Goal: Task Accomplishment & Management: Use online tool/utility

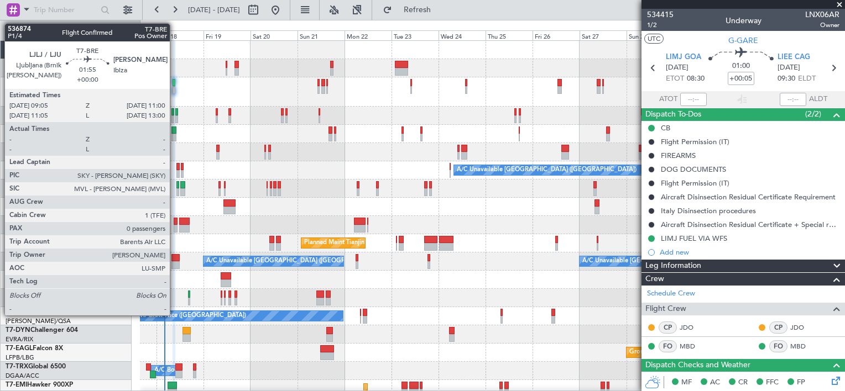
click at [175, 223] on div at bounding box center [176, 222] width 4 height 8
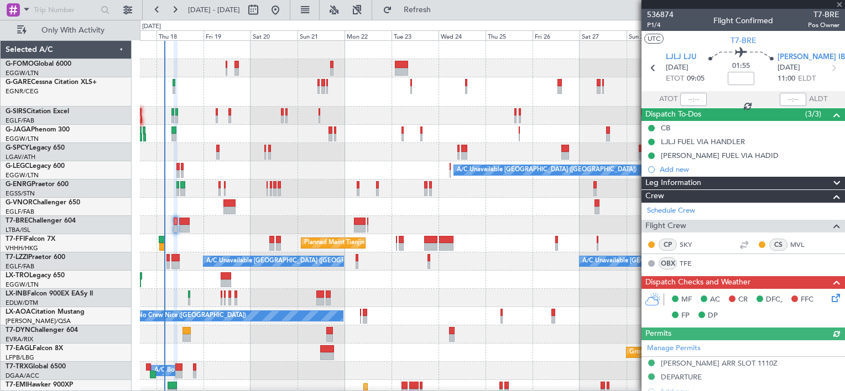
click at [829, 301] on icon at bounding box center [833, 296] width 9 height 9
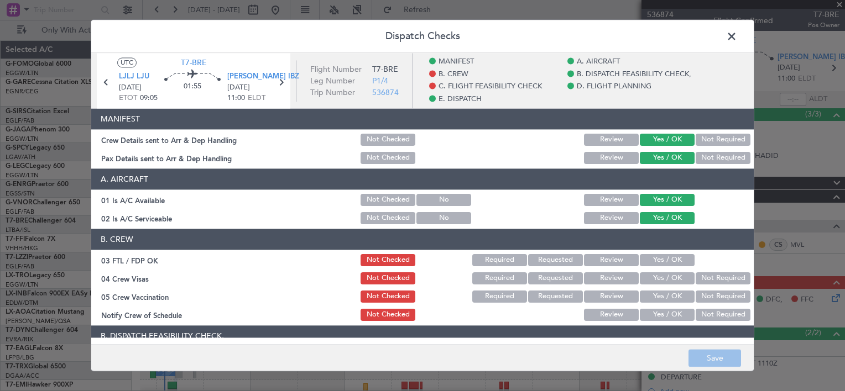
scroll to position [221, 0]
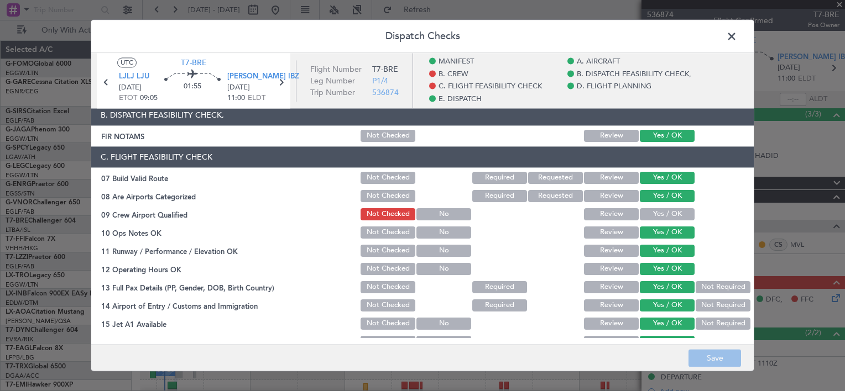
click at [737, 35] on span at bounding box center [737, 39] width 0 height 22
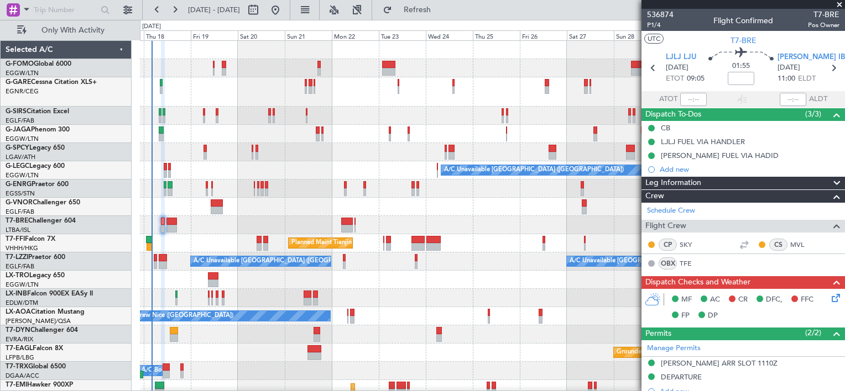
click at [371, 173] on div "A/C Unavailable [GEOGRAPHIC_DATA] ([GEOGRAPHIC_DATA])" at bounding box center [492, 170] width 704 height 18
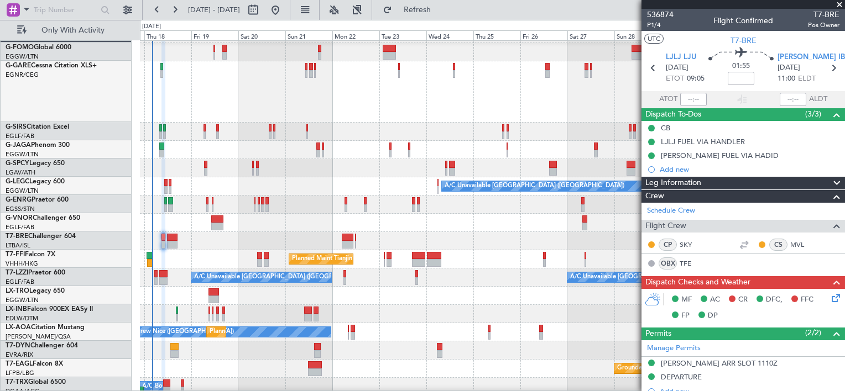
scroll to position [15, 0]
click at [522, 168] on div at bounding box center [492, 168] width 704 height 18
click at [366, 12] on button at bounding box center [357, 10] width 18 height 18
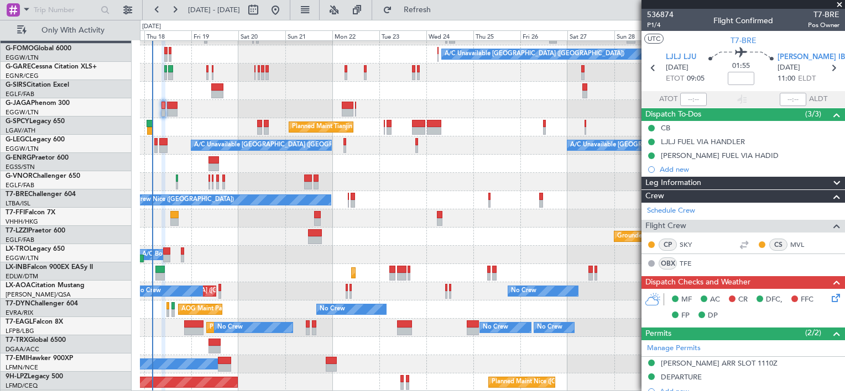
scroll to position [105, 0]
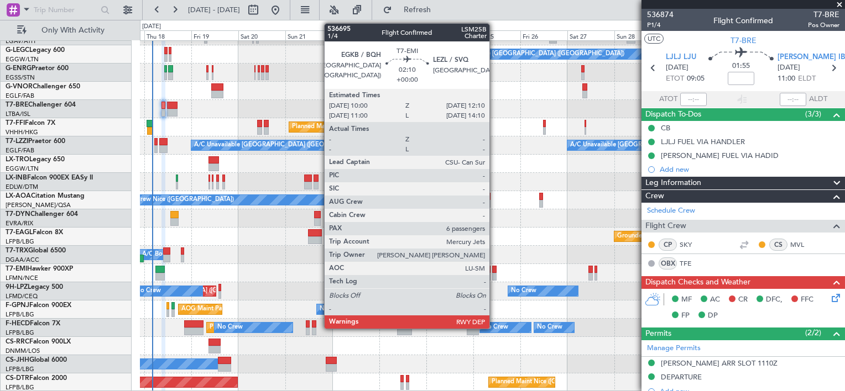
click at [494, 270] on div at bounding box center [494, 270] width 4 height 8
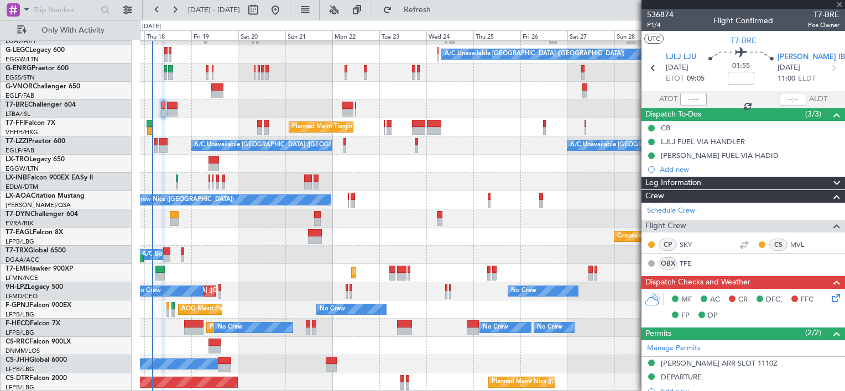
type input "6"
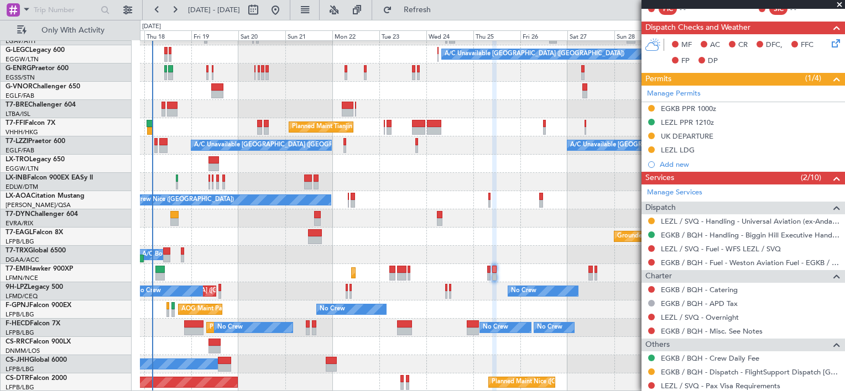
scroll to position [401, 0]
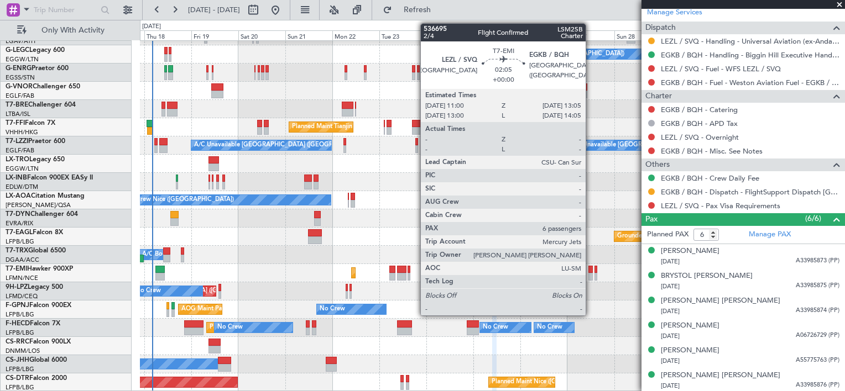
click at [590, 269] on div at bounding box center [590, 270] width 4 height 8
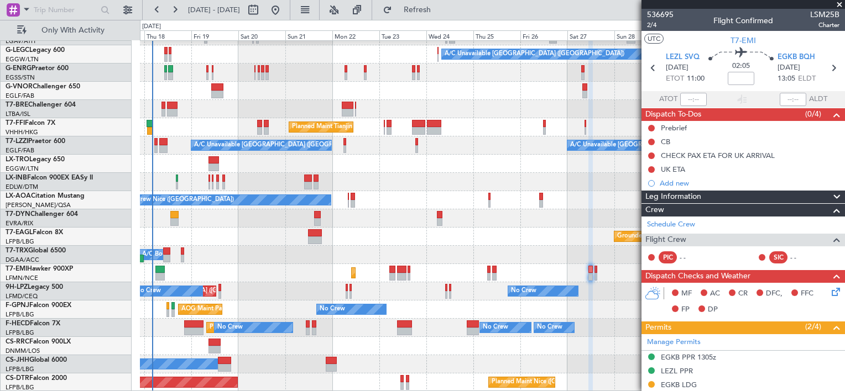
scroll to position [0, 0]
